Goal: Task Accomplishment & Management: Use online tool/utility

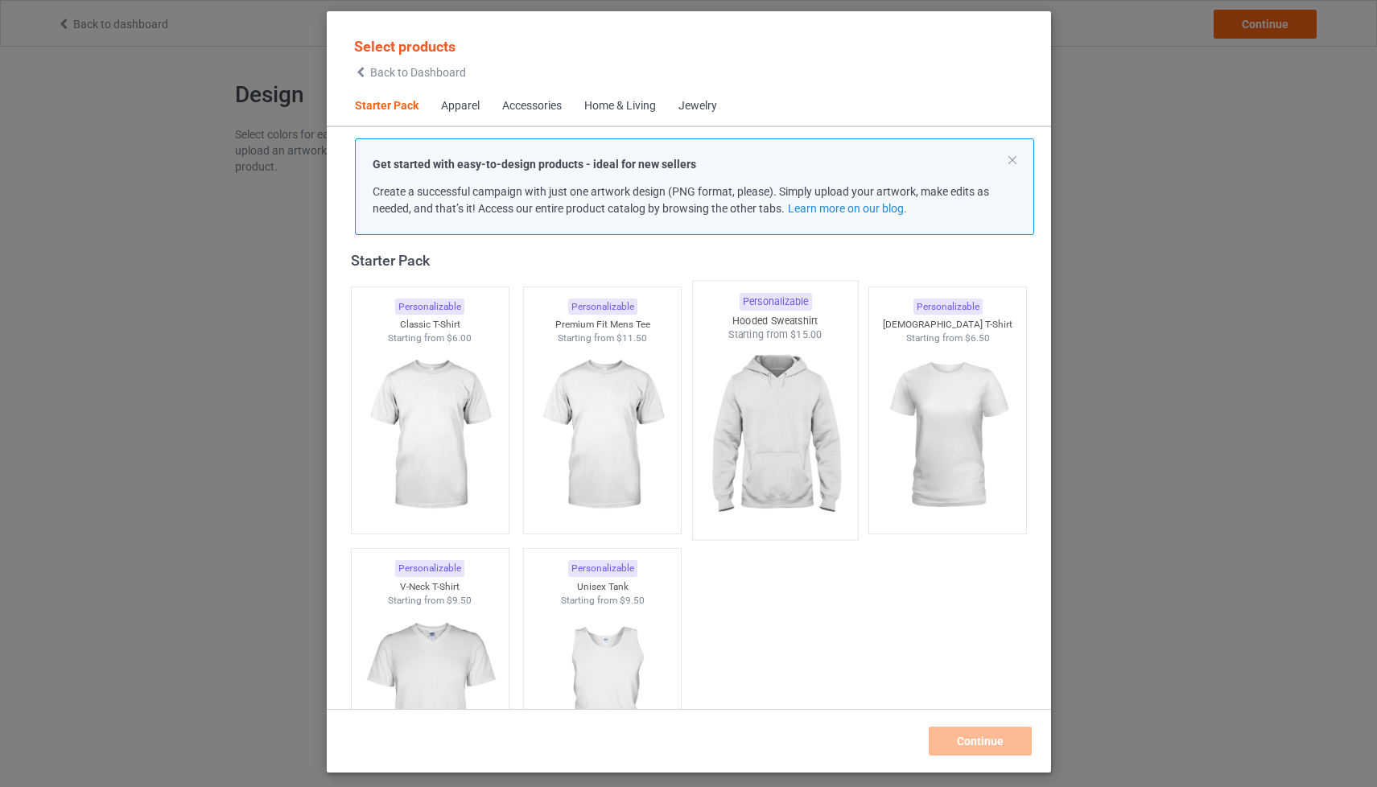
scroll to position [13, 0]
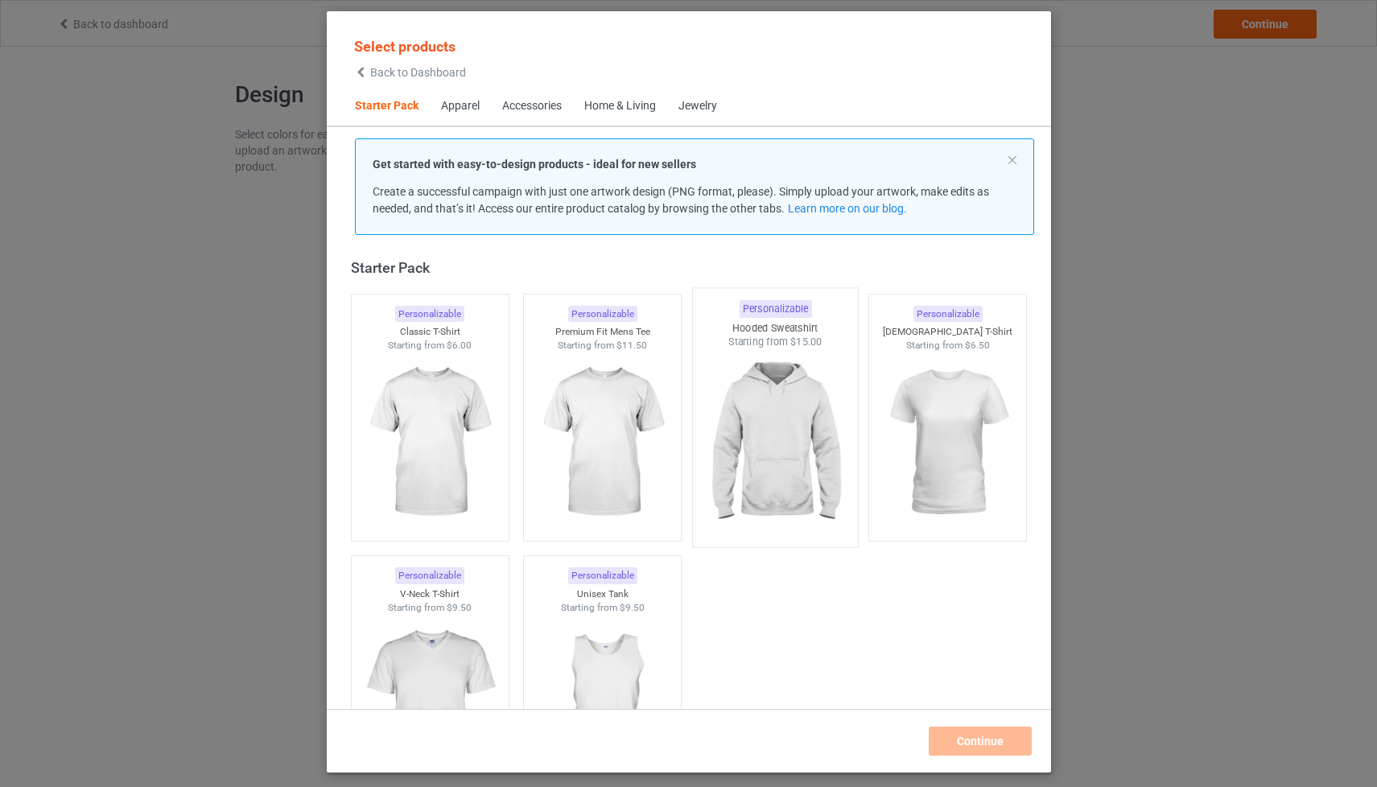
click at [770, 387] on img at bounding box center [774, 443] width 151 height 189
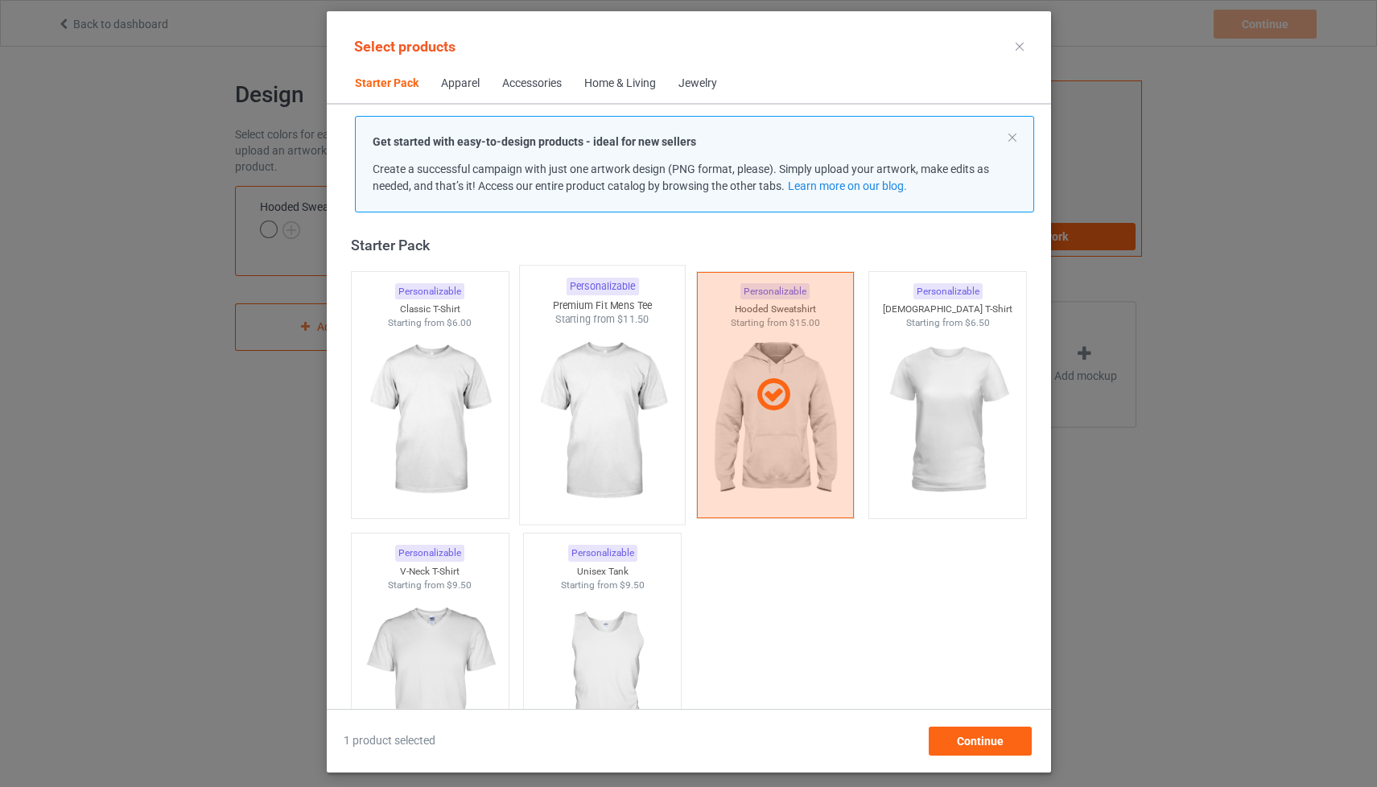
click at [621, 393] on img at bounding box center [601, 421] width 151 height 189
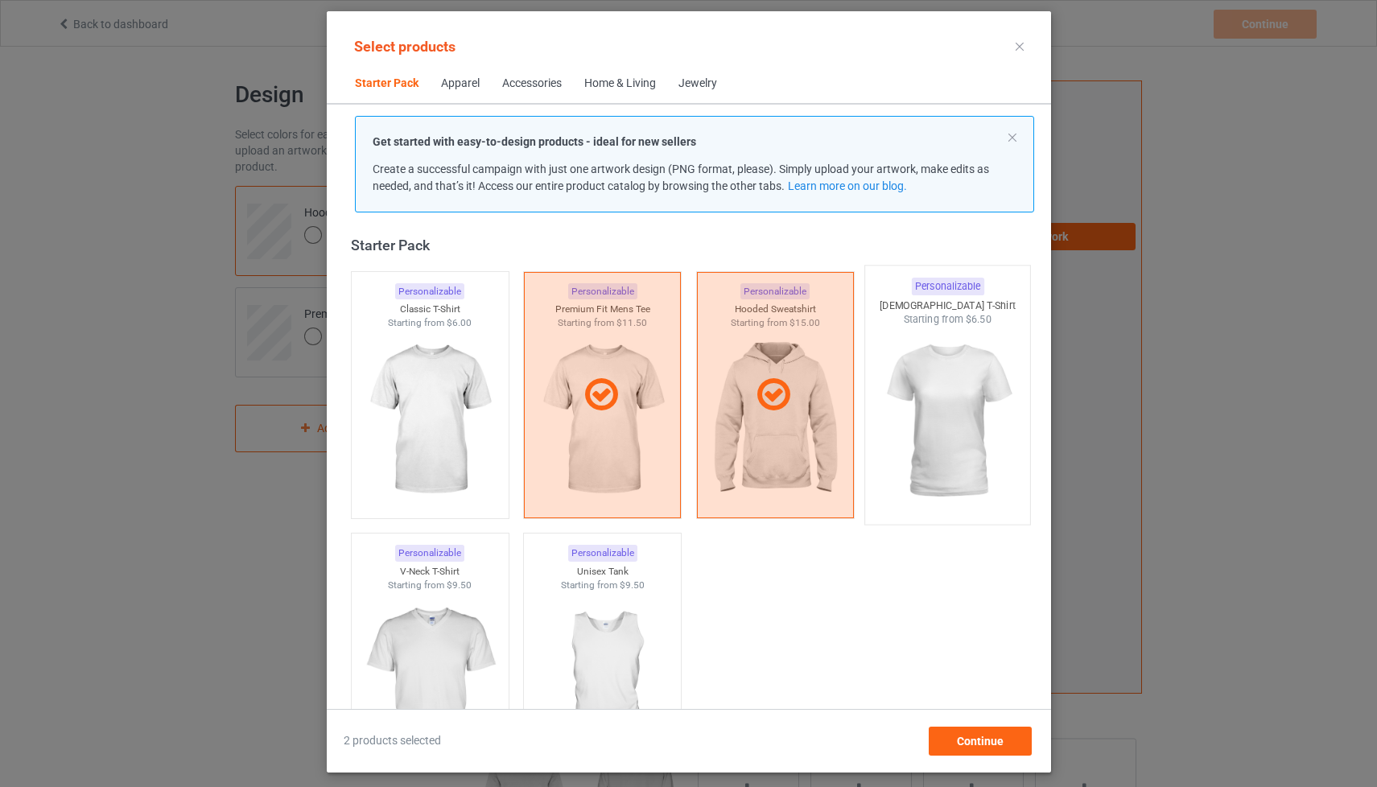
click at [978, 378] on img at bounding box center [946, 421] width 151 height 189
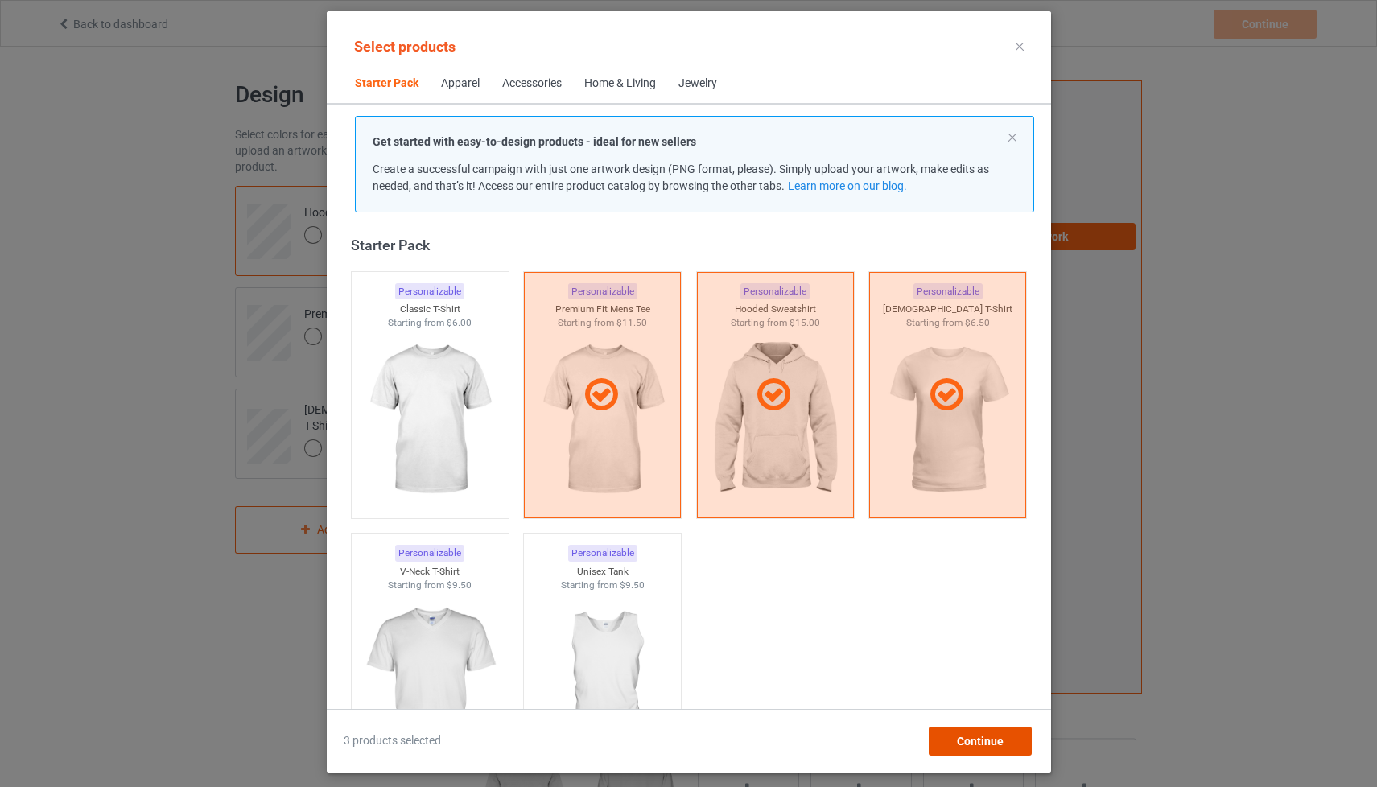
click at [991, 739] on span "Continue" at bounding box center [979, 741] width 47 height 13
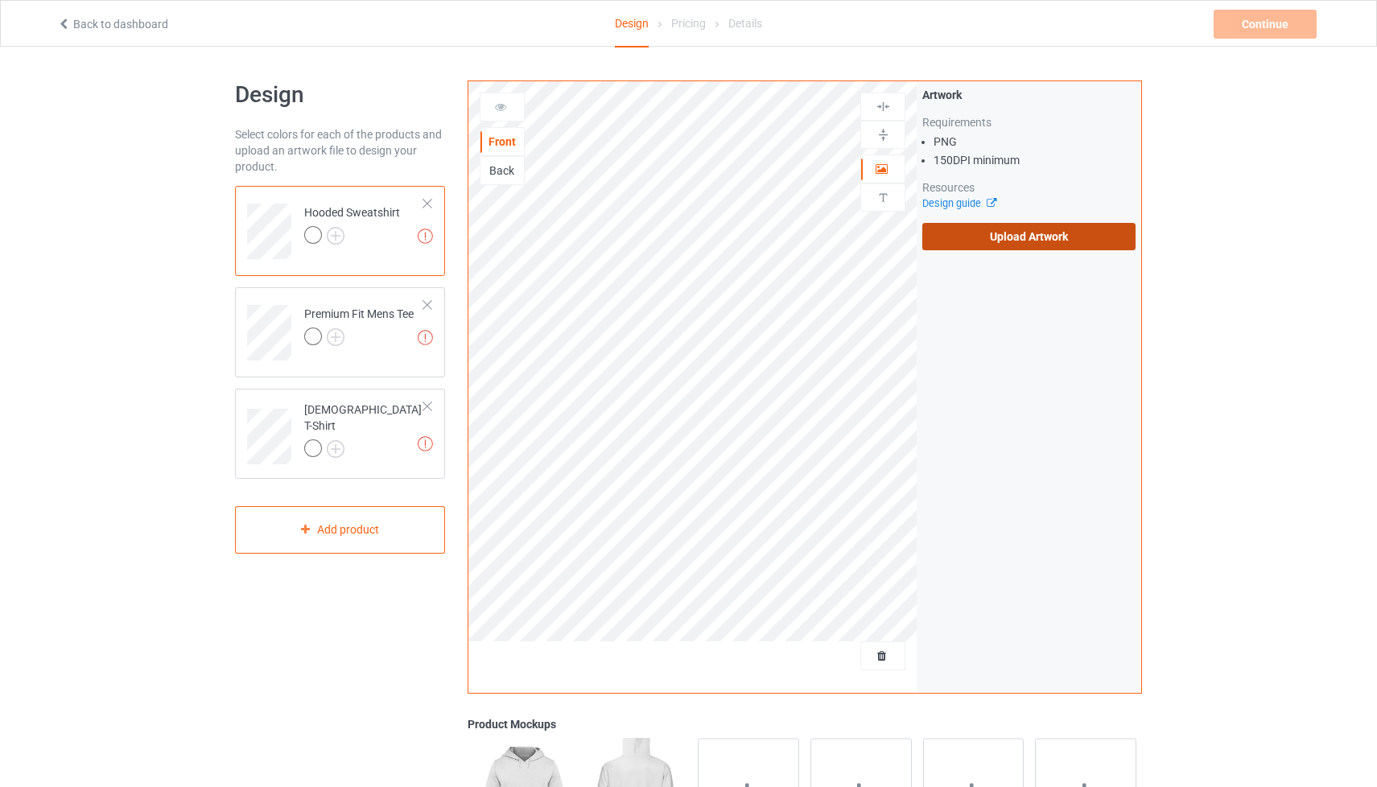
click at [978, 233] on label "Upload Artwork" at bounding box center [1028, 236] width 213 height 27
click at [0, 0] on input "Upload Artwork" at bounding box center [0, 0] width 0 height 0
